Goal: Navigation & Orientation: Find specific page/section

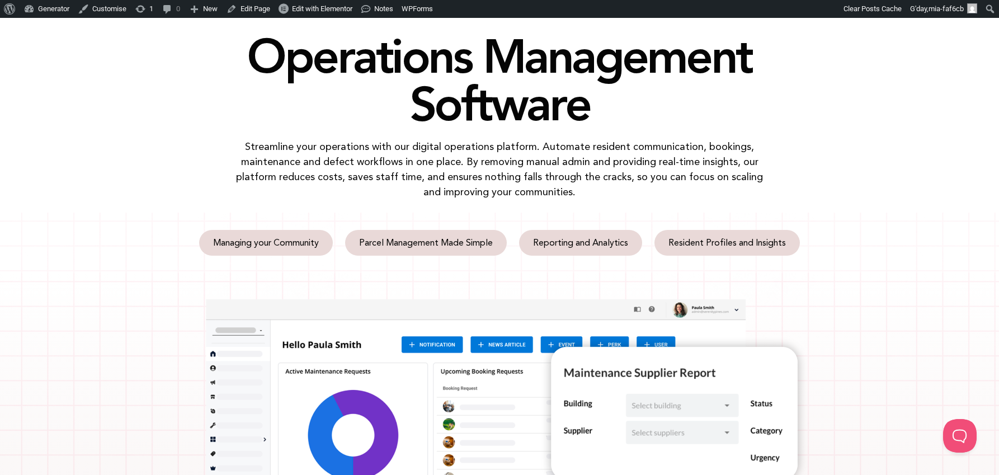
scroll to position [45, 0]
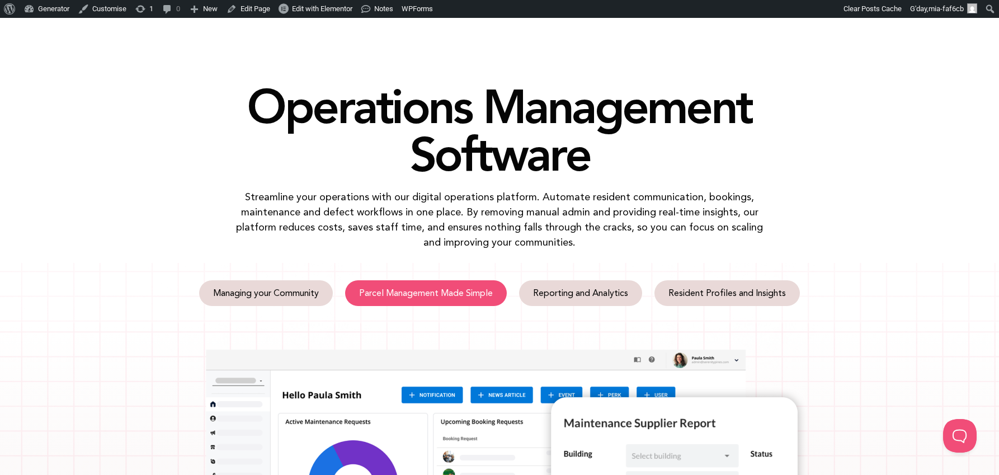
click at [481, 292] on span "Parcel Management Made Simple" at bounding box center [426, 293] width 134 height 9
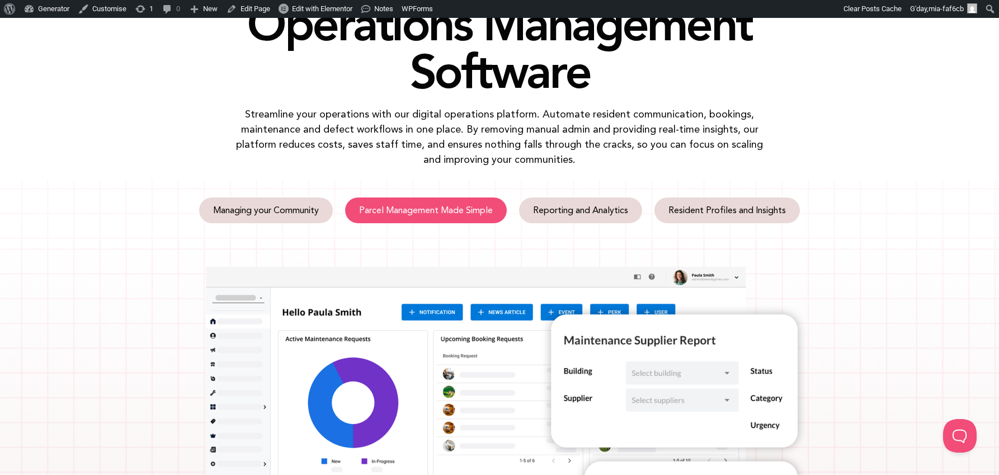
scroll to position [2, 0]
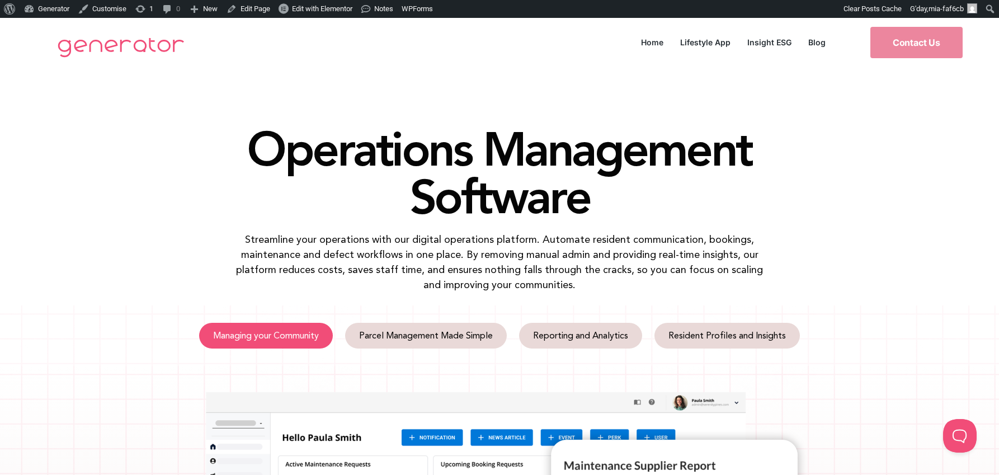
click at [316, 331] on span "Managing your Community" at bounding box center [266, 335] width 106 height 9
